Goal: Task Accomplishment & Management: Complete application form

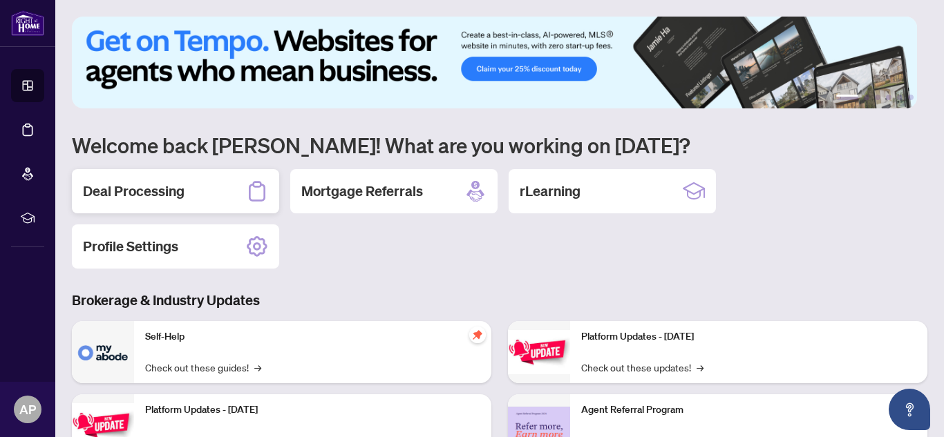
click at [191, 189] on div "Deal Processing" at bounding box center [175, 191] width 207 height 44
click at [191, 189] on main "1 2 3 4 5 6 Welcome back [PERSON_NAME]! What are you working on [DATE]? Deal Pr…" at bounding box center [499, 218] width 888 height 437
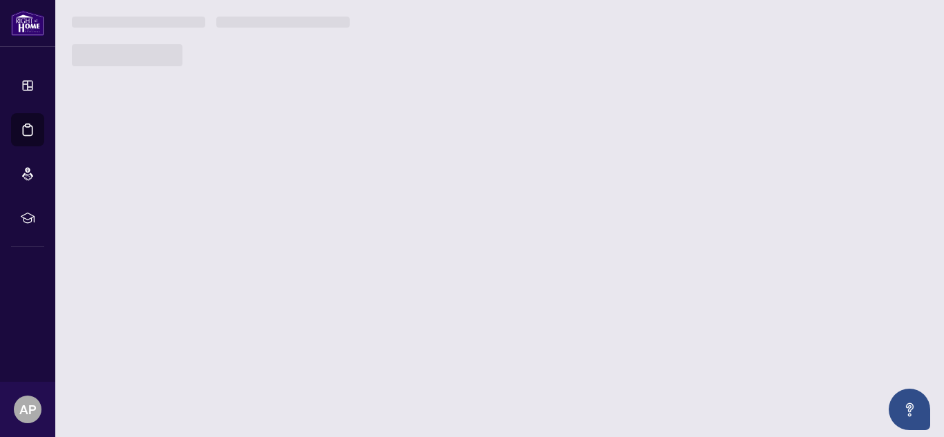
click at [191, 189] on main "1 2 3 4 5 6 Welcome back [PERSON_NAME]! What are you working on [DATE]? Deal Pr…" at bounding box center [499, 218] width 888 height 437
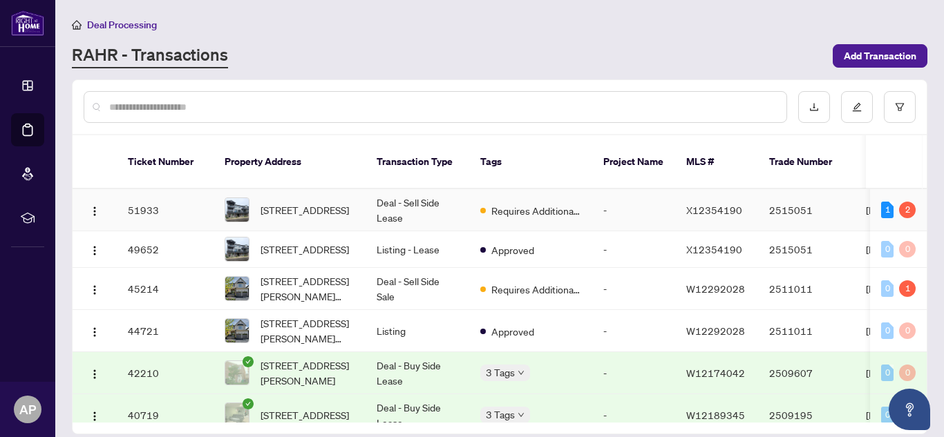
drag, startPoint x: 541, startPoint y: 196, endPoint x: 548, endPoint y: 196, distance: 6.9
click at [541, 203] on span "Requires Additional Docs" at bounding box center [536, 210] width 90 height 15
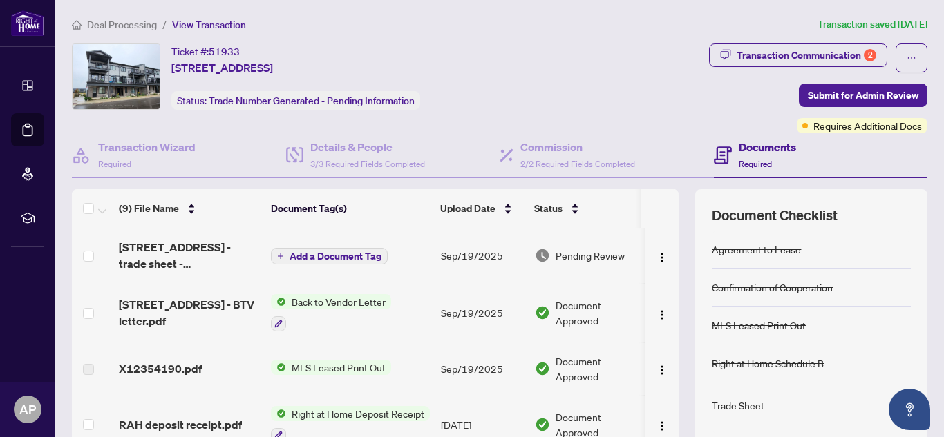
click at [87, 269] on td at bounding box center [92, 255] width 41 height 55
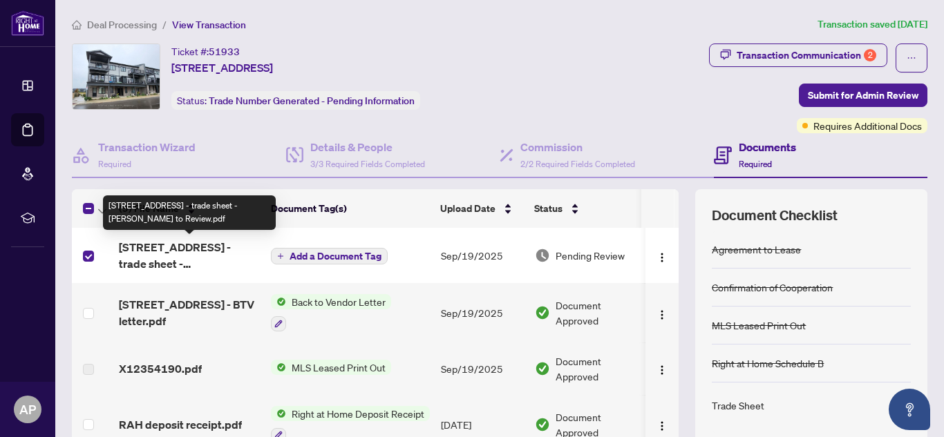
click at [197, 251] on span "[STREET_ADDRESS] - trade sheet - [PERSON_NAME] to Review.pdf" at bounding box center [189, 255] width 141 height 33
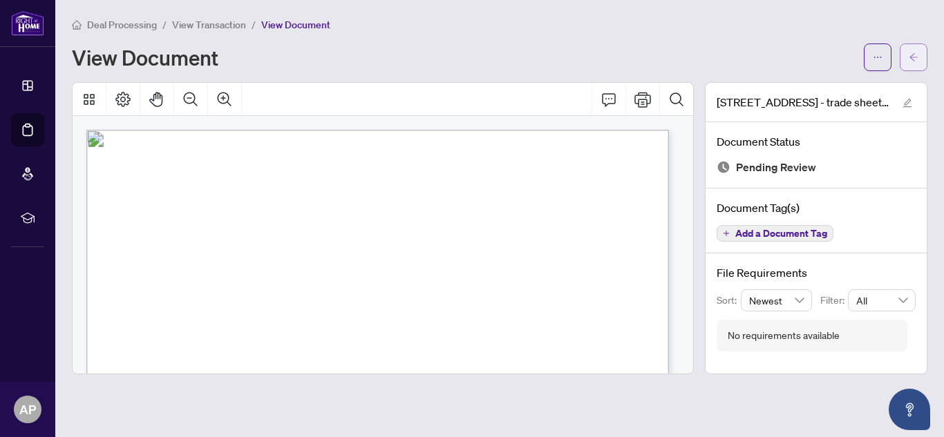
click at [924, 54] on button "button" at bounding box center [913, 58] width 28 height 28
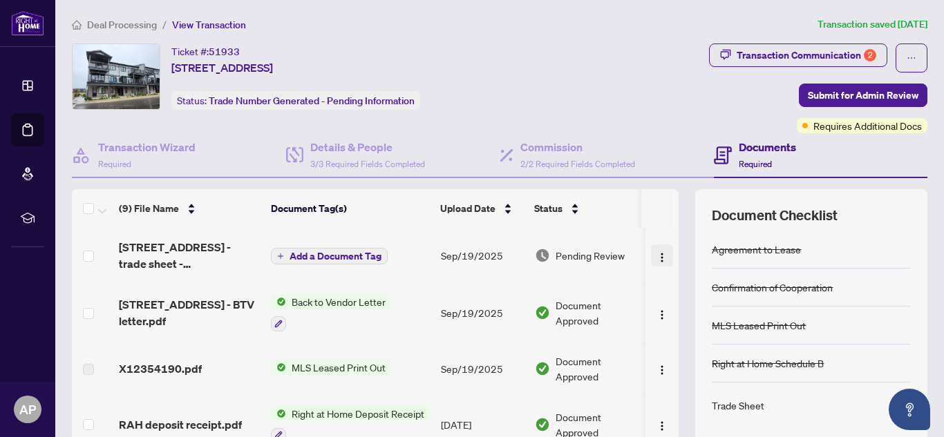
click at [656, 252] on img "button" at bounding box center [661, 257] width 11 height 11
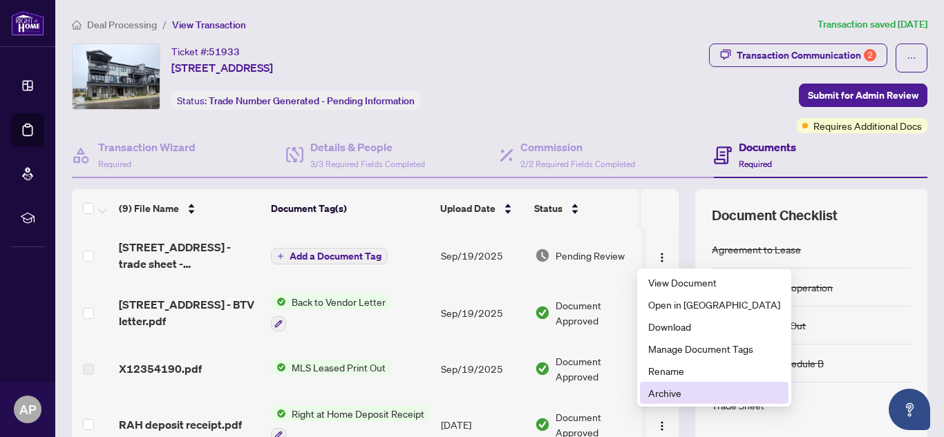
click at [668, 390] on span "Archive" at bounding box center [714, 392] width 132 height 15
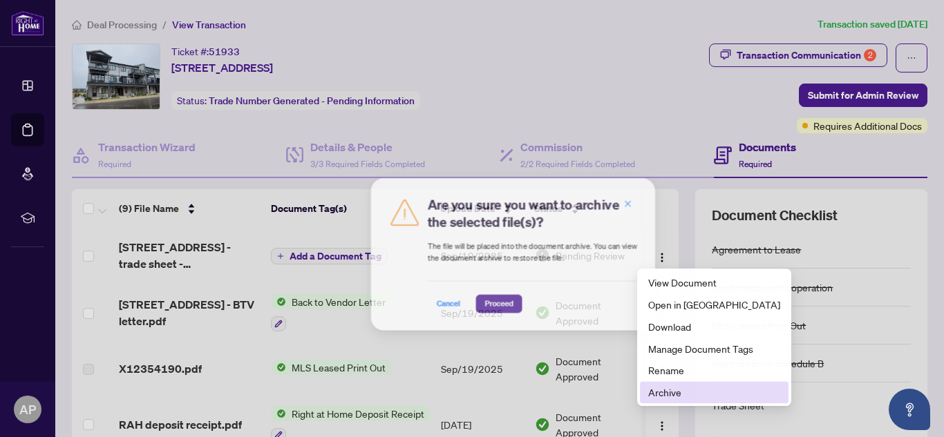
click at [668, 390] on div "Are you sure you want to archive the selected file(s)? The file will be placed …" at bounding box center [472, 218] width 944 height 437
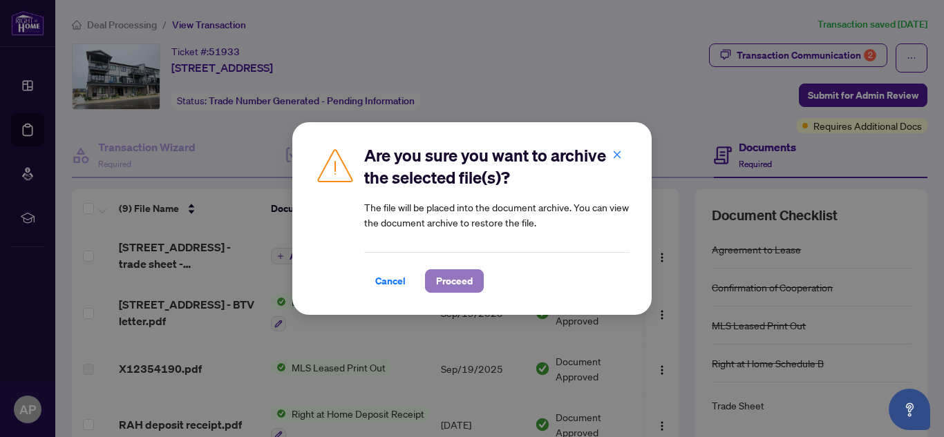
click at [441, 283] on span "Proceed" at bounding box center [454, 281] width 37 height 22
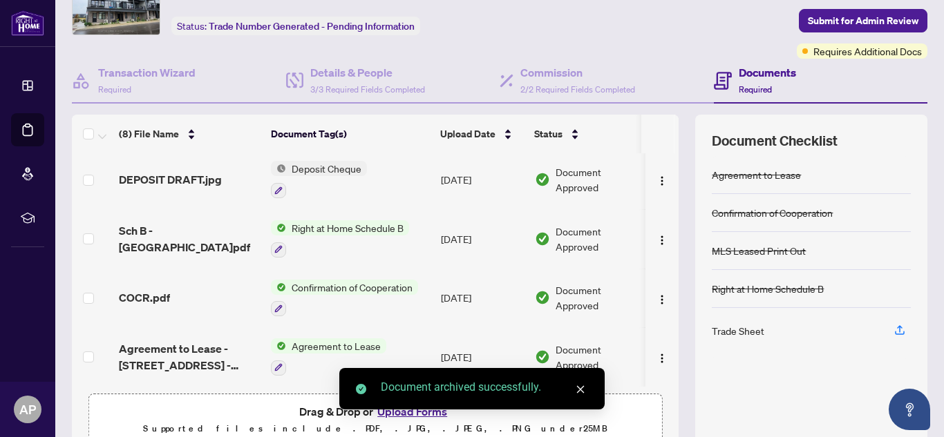
scroll to position [141, 0]
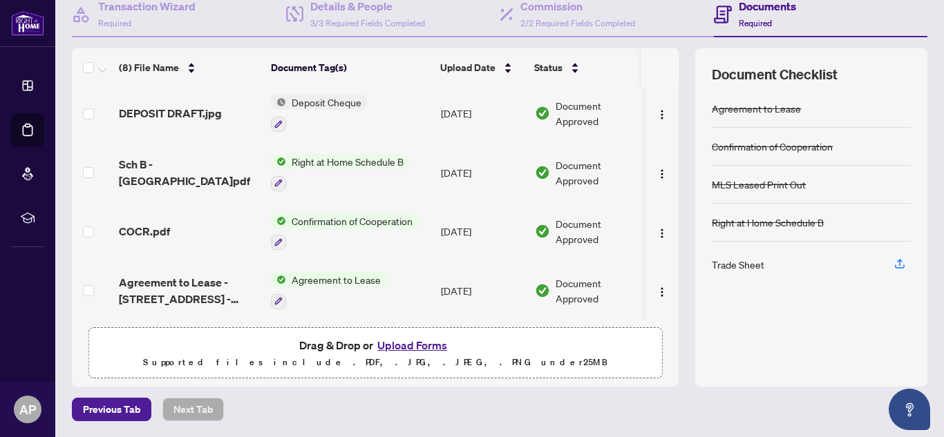
click at [404, 344] on button "Upload Forms" at bounding box center [412, 345] width 78 height 18
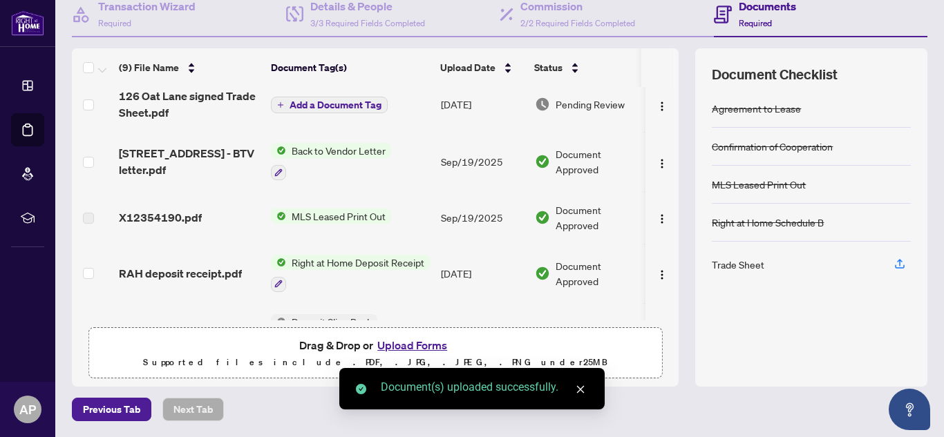
scroll to position [0, 0]
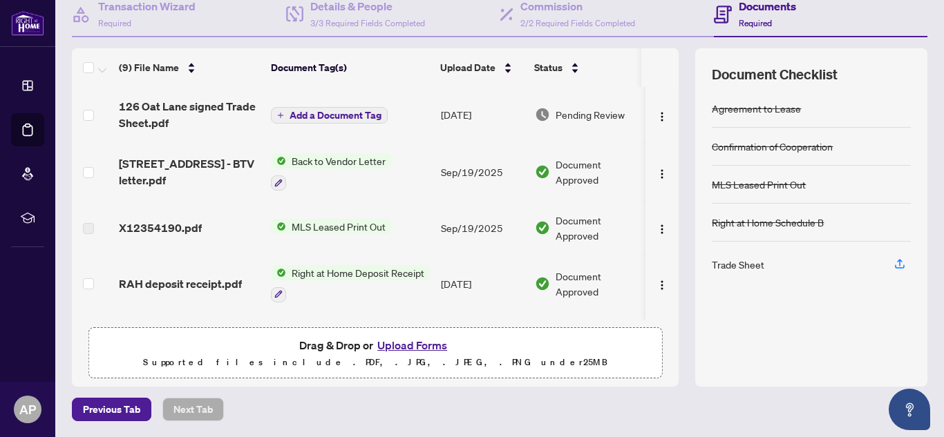
click at [335, 114] on span "Add a Document Tag" at bounding box center [335, 116] width 92 height 10
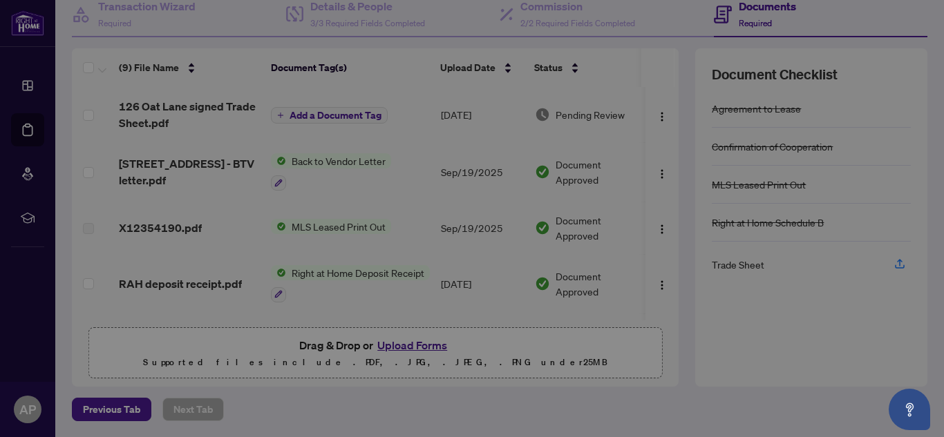
click at [335, 114] on span "126 Oat Lane signed Trade Sheet.pdf" at bounding box center [463, 102] width 298 height 28
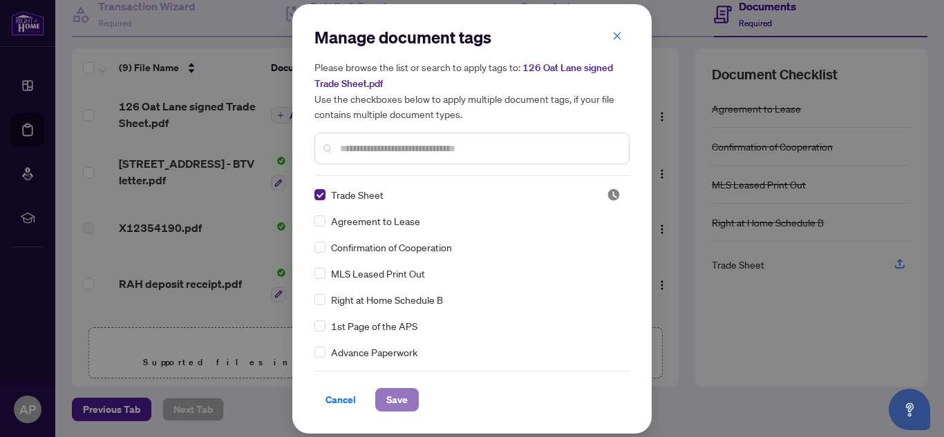
click at [394, 392] on span "Save" at bounding box center [396, 400] width 21 height 22
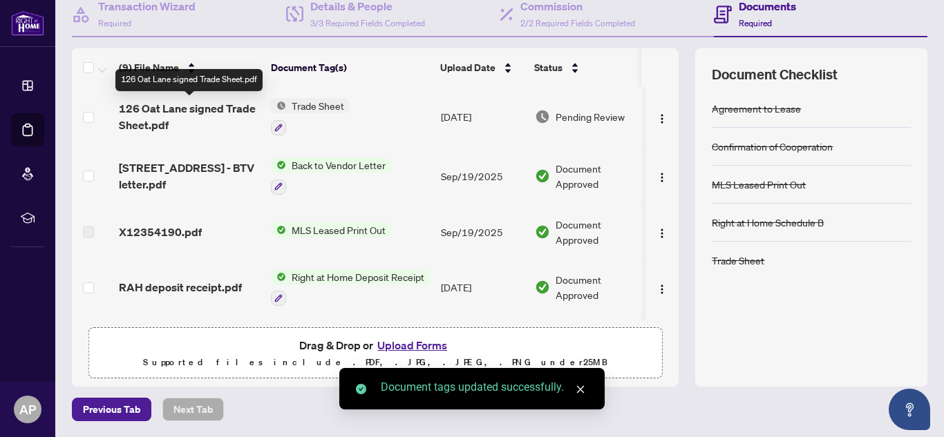
click at [217, 113] on span "126 Oat Lane signed Trade Sheet.pdf" at bounding box center [189, 116] width 141 height 33
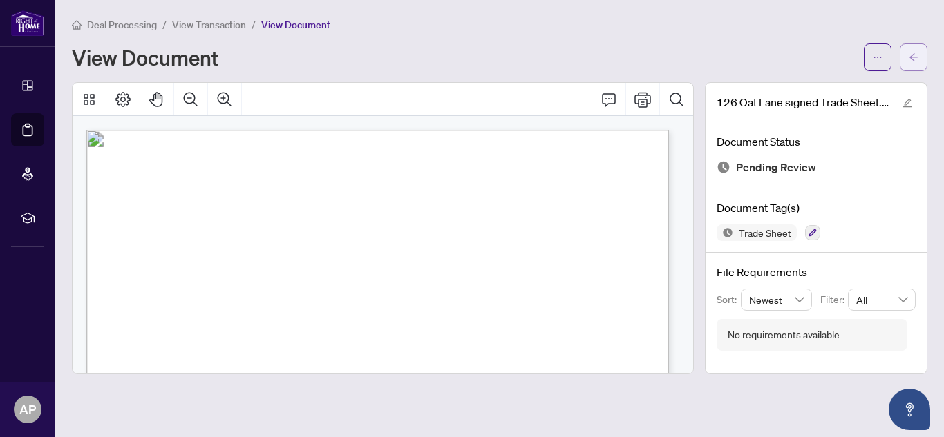
click at [920, 50] on button "button" at bounding box center [913, 58] width 28 height 28
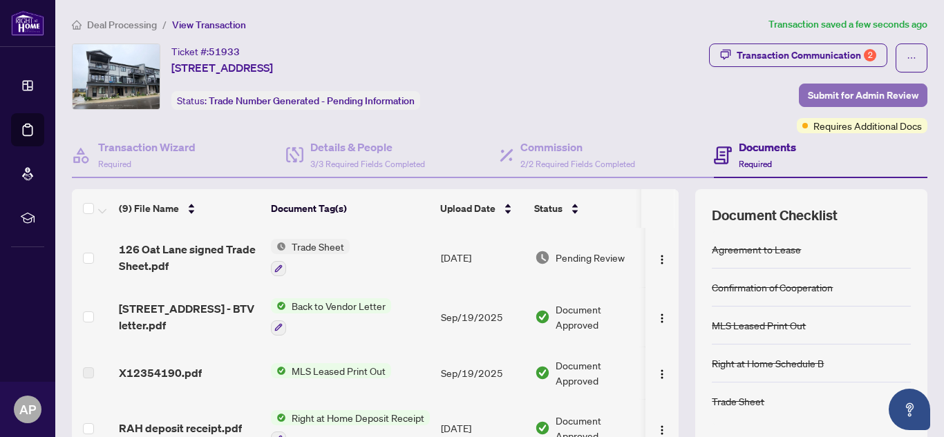
click at [843, 91] on span "Submit for Admin Review" at bounding box center [863, 95] width 111 height 22
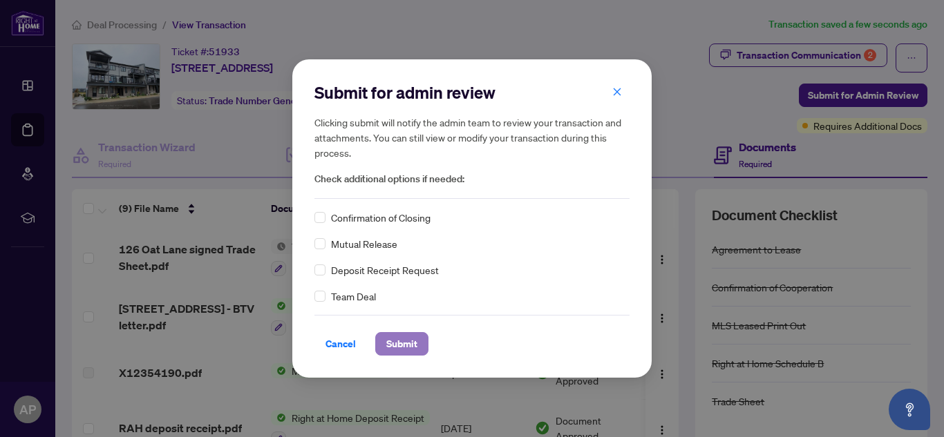
click at [410, 341] on span "Submit" at bounding box center [401, 344] width 31 height 22
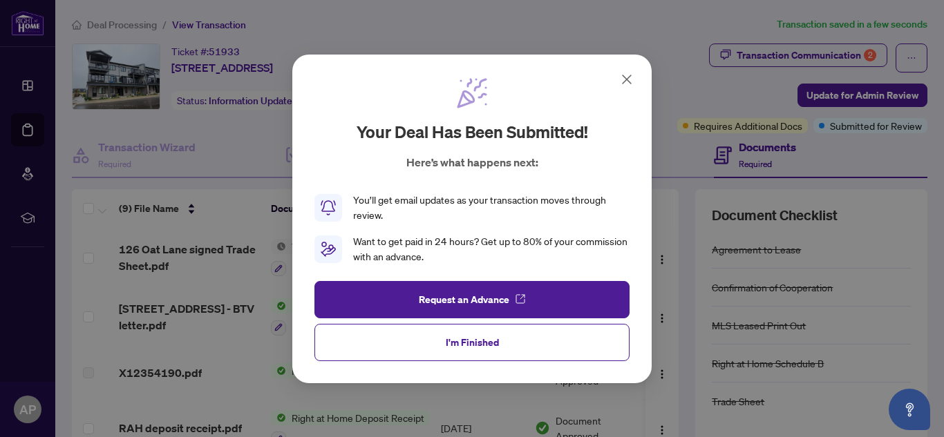
click at [804, 53] on div "Your deal has been submitted! Here’s what happens next: You’ll get email update…" at bounding box center [472, 218] width 944 height 437
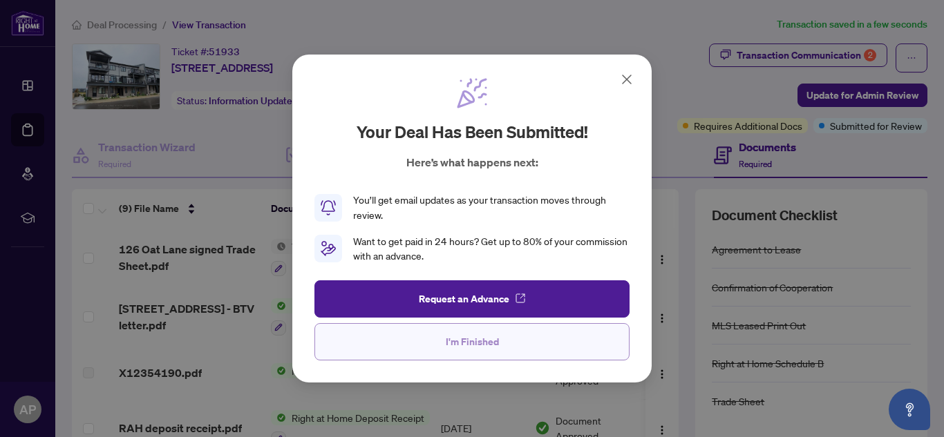
click at [482, 339] on span "I'm Finished" at bounding box center [472, 342] width 53 height 22
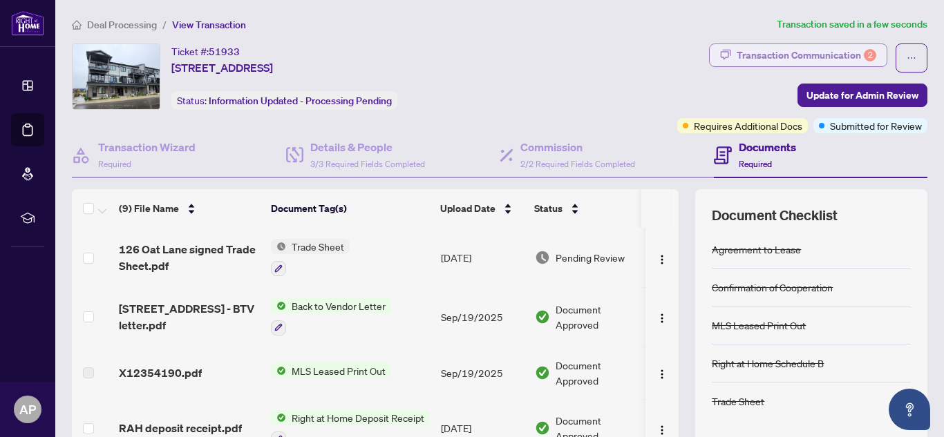
click at [815, 53] on div "Transaction Communication 2" at bounding box center [806, 55] width 140 height 22
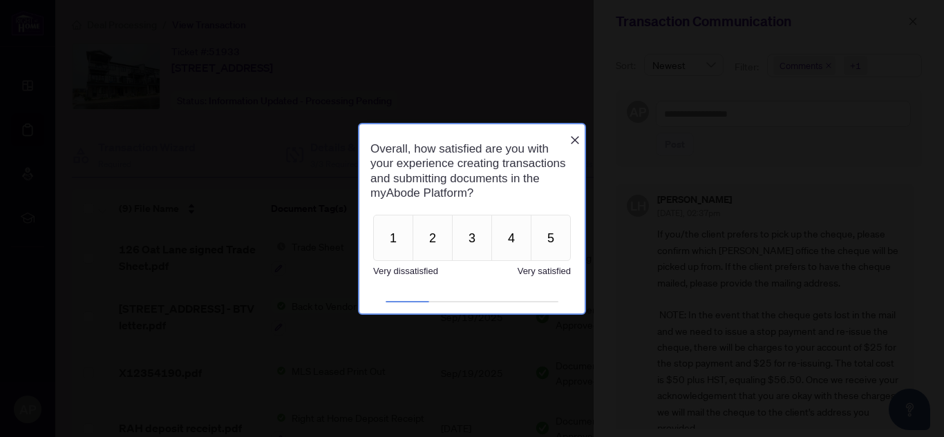
click at [569, 131] on div "Overall, how satisfied are you with your experience creating transactions and s…" at bounding box center [471, 171] width 225 height 81
click at [571, 135] on icon "Close button" at bounding box center [574, 140] width 11 height 11
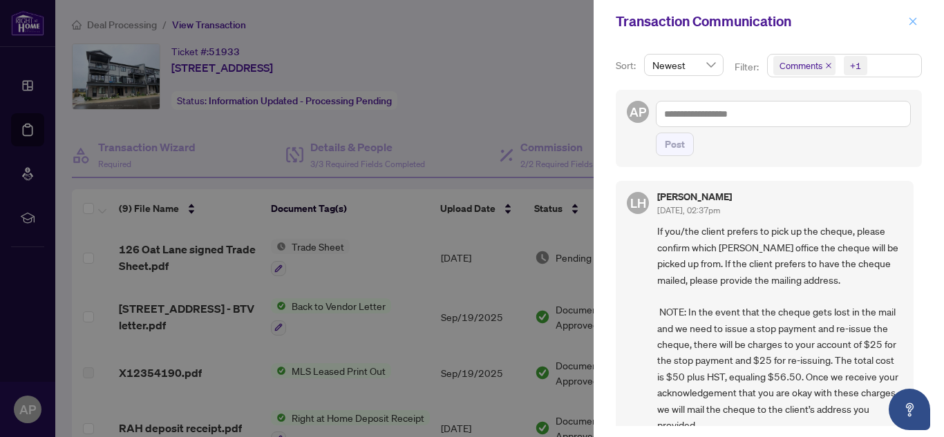
click at [915, 22] on icon "close" at bounding box center [913, 22] width 10 height 10
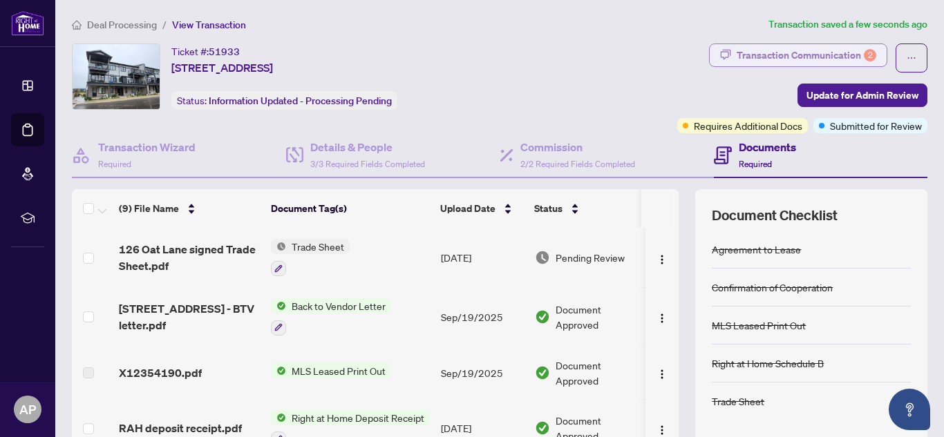
click at [831, 55] on div "Transaction Communication 2" at bounding box center [806, 55] width 140 height 22
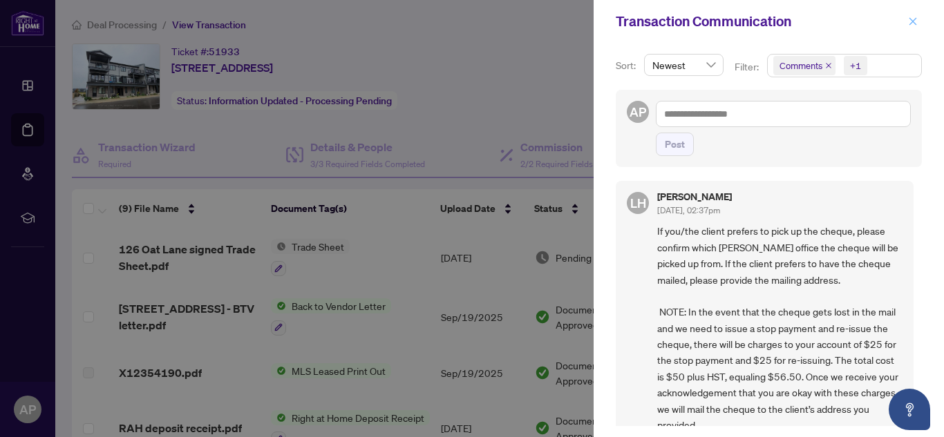
click at [915, 24] on icon "close" at bounding box center [913, 21] width 8 height 8
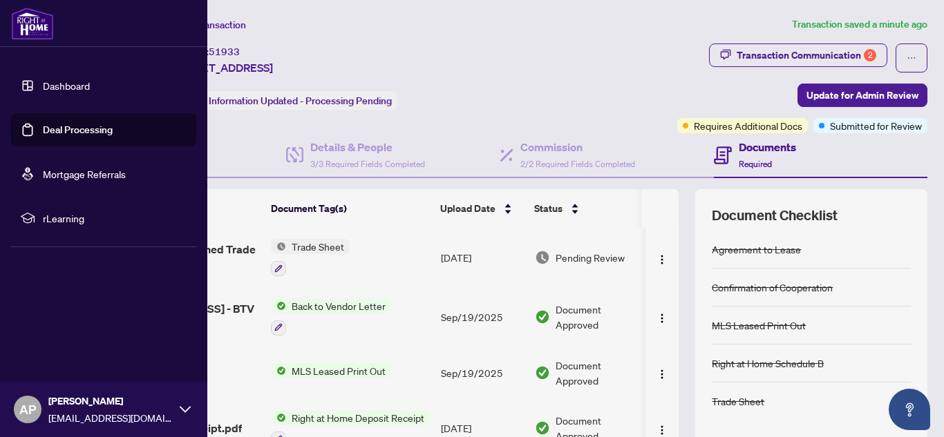
click at [70, 133] on link "Deal Processing" at bounding box center [78, 130] width 70 height 12
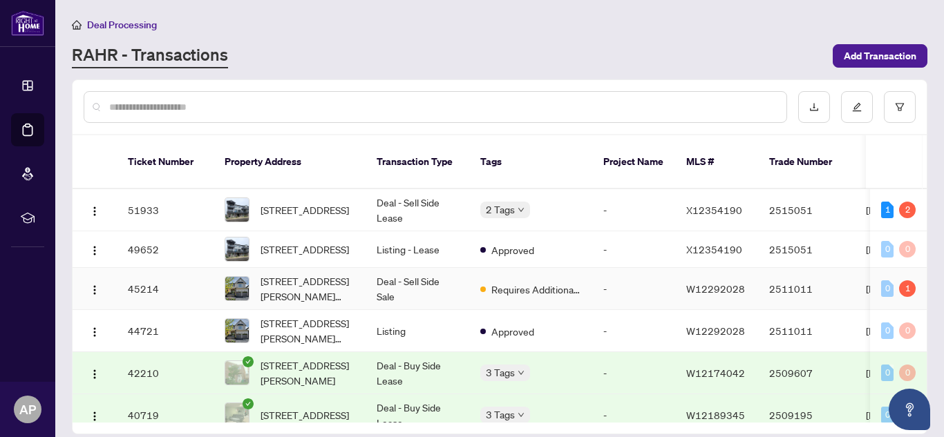
click at [429, 279] on td "Deal - Sell Side Sale" at bounding box center [417, 289] width 104 height 42
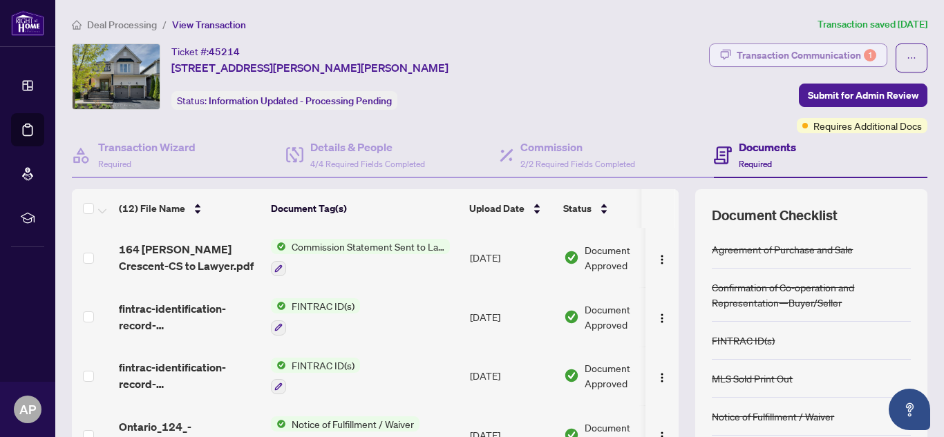
click at [832, 57] on div "Transaction Communication 1" at bounding box center [806, 55] width 140 height 22
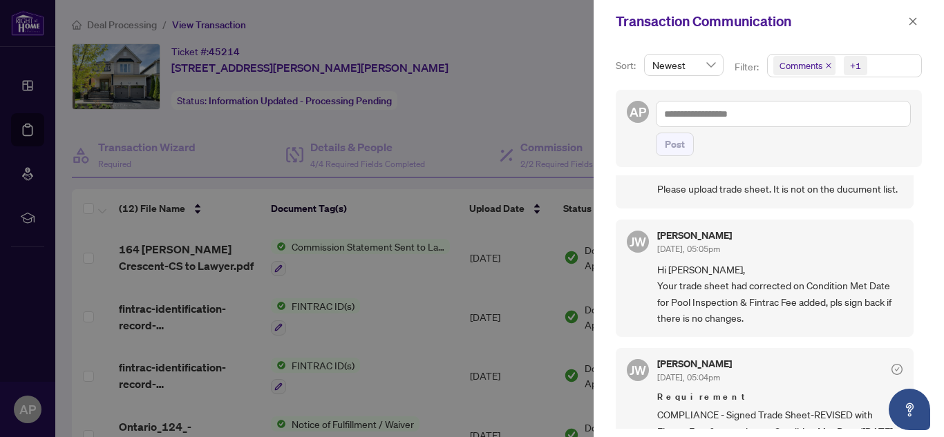
scroll to position [69, 0]
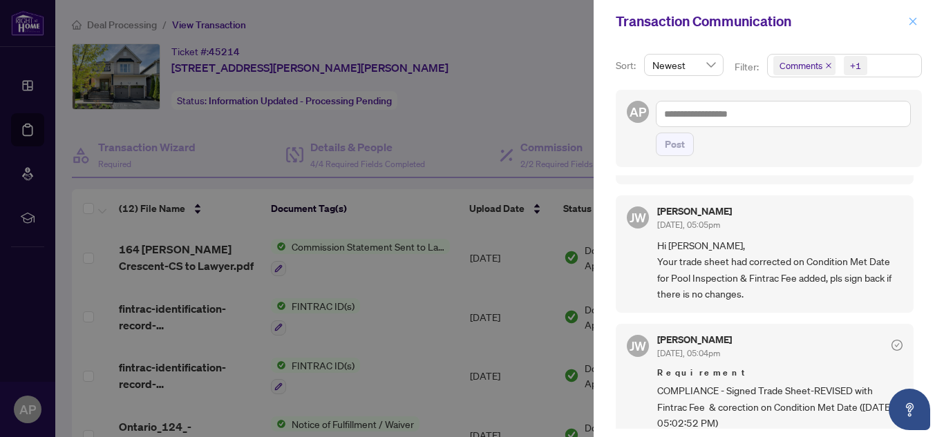
click at [920, 27] on button "button" at bounding box center [913, 21] width 18 height 17
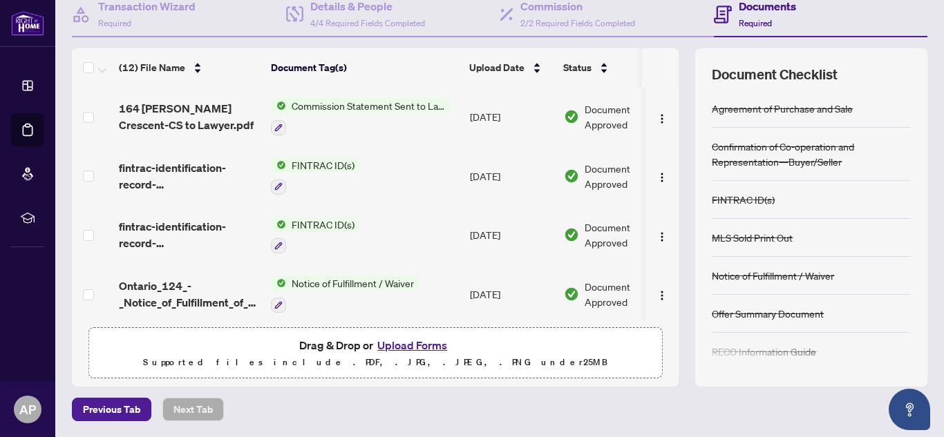
scroll to position [0, 0]
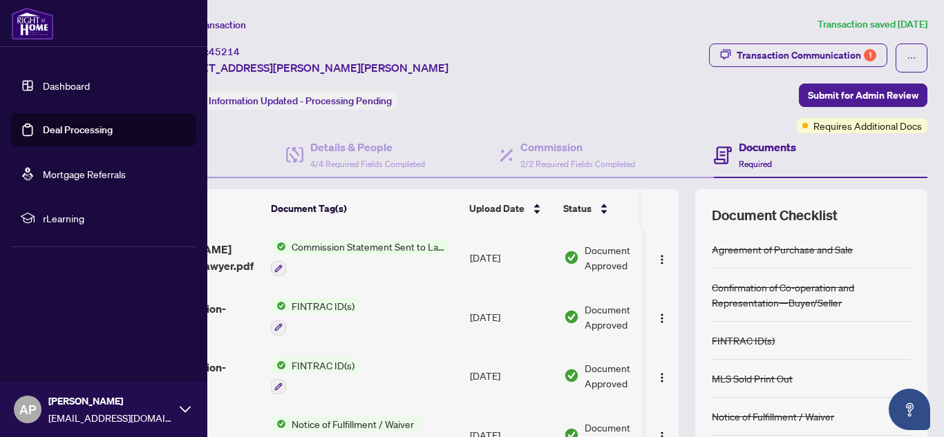
click at [32, 410] on span "AP" at bounding box center [27, 409] width 17 height 19
click at [88, 329] on button "Logout" at bounding box center [103, 327] width 185 height 23
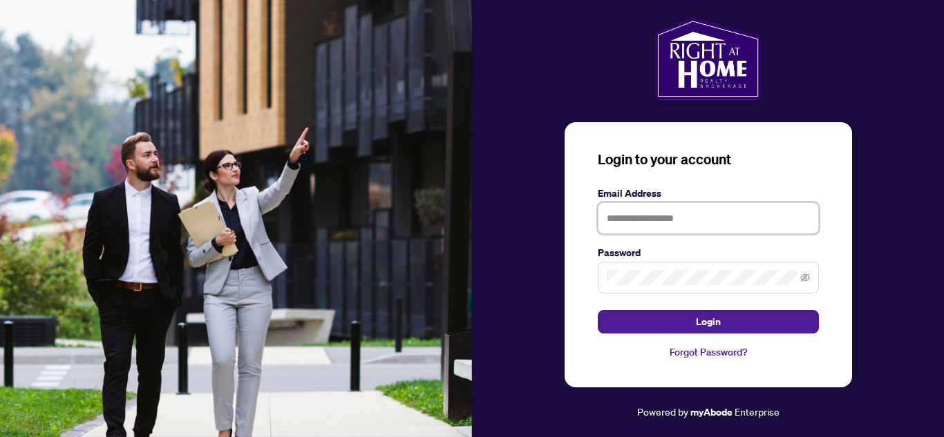
type input "**********"
